Goal: Task Accomplishment & Management: Manage account settings

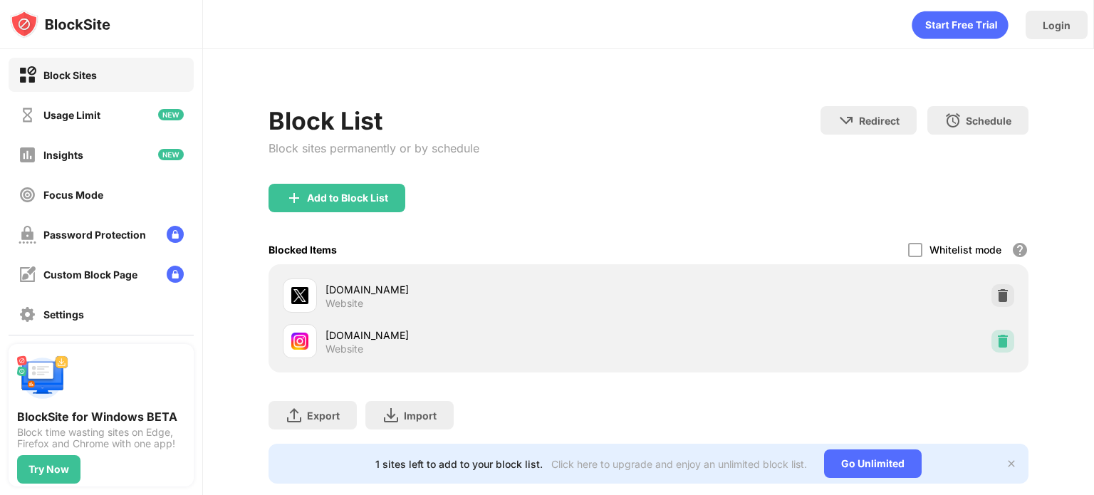
click at [992, 348] on div at bounding box center [1003, 341] width 23 height 23
